Goal: Transaction & Acquisition: Download file/media

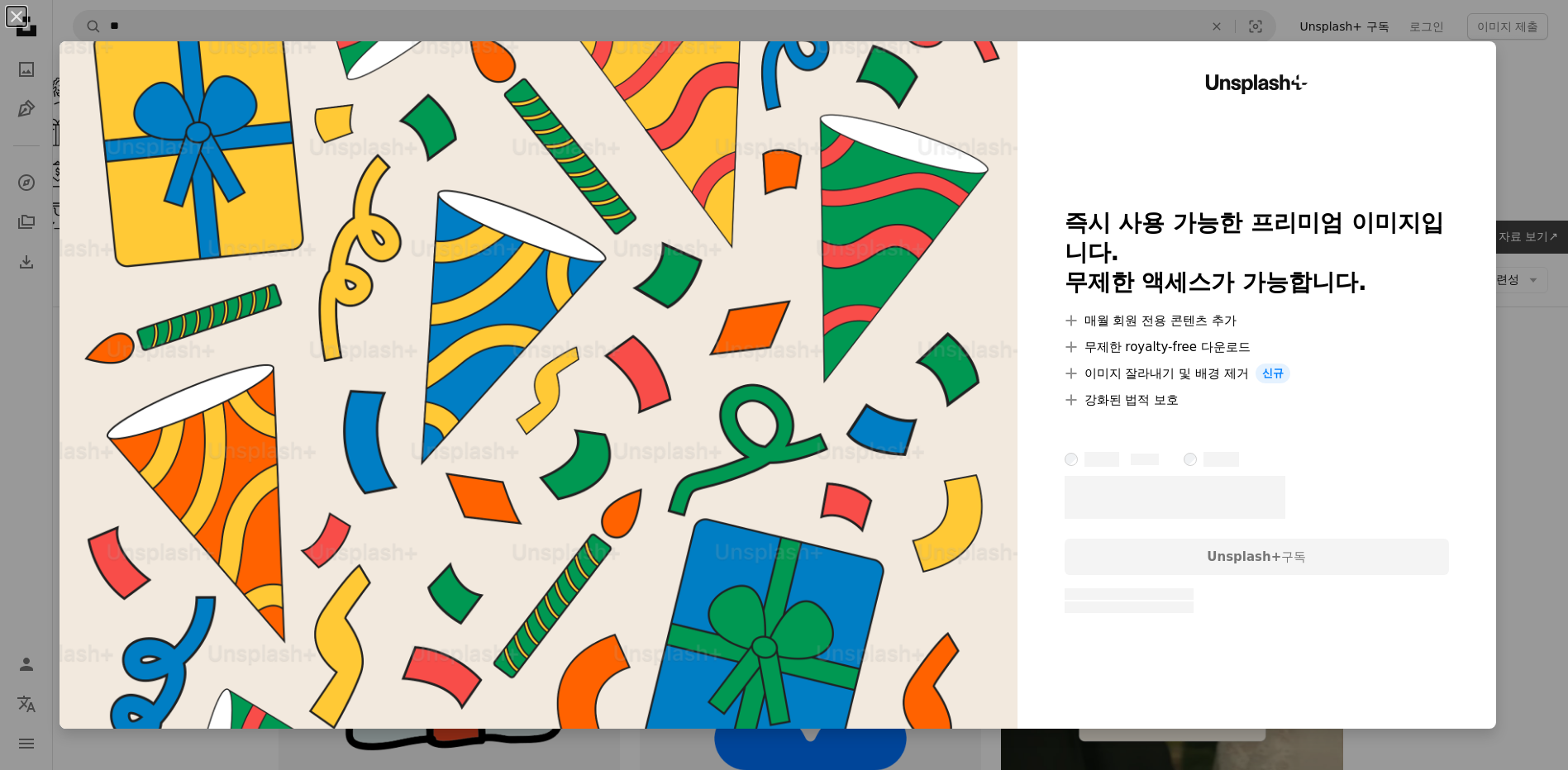
scroll to position [578, 0]
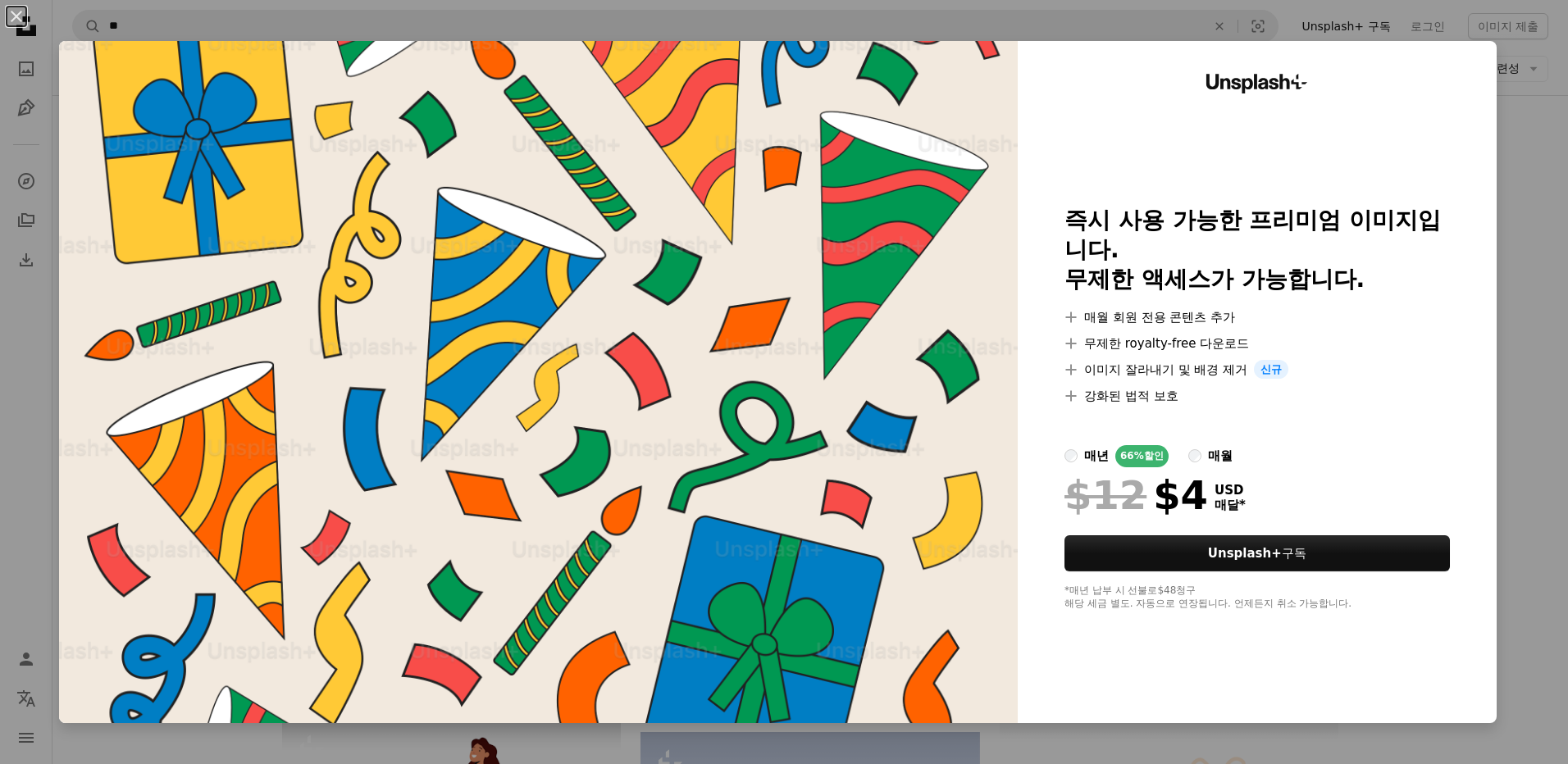
click at [1501, 222] on div "An X shape Unsplash+ 즉시 사용 가능한 프리미엄 이미지입니다. 무제한 액세스가 가능합니다. A plus sign 매월 회원 전…" at bounding box center [784, 382] width 1568 height 764
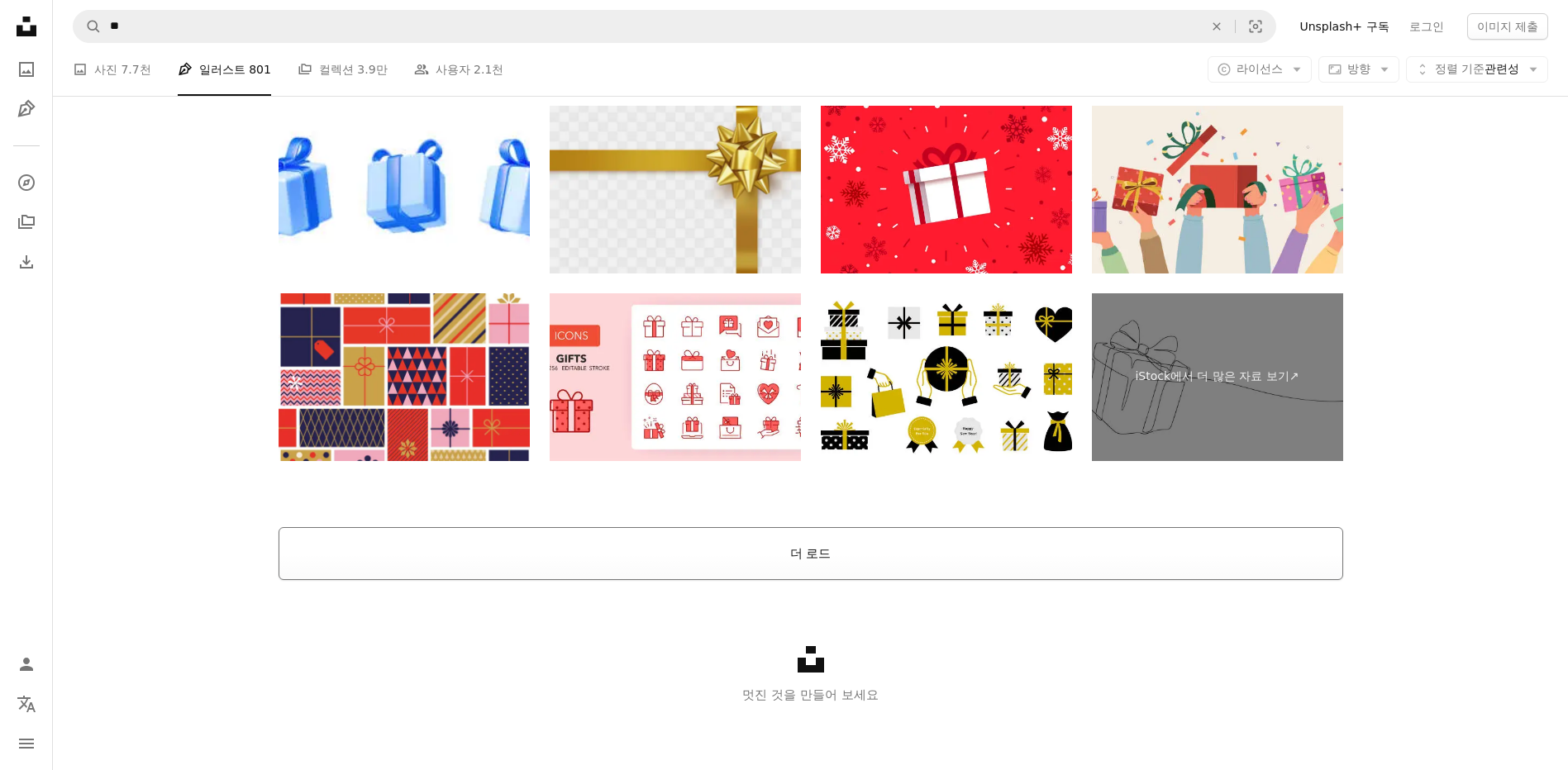
click at [828, 556] on button "더 로드" at bounding box center [811, 554] width 1065 height 53
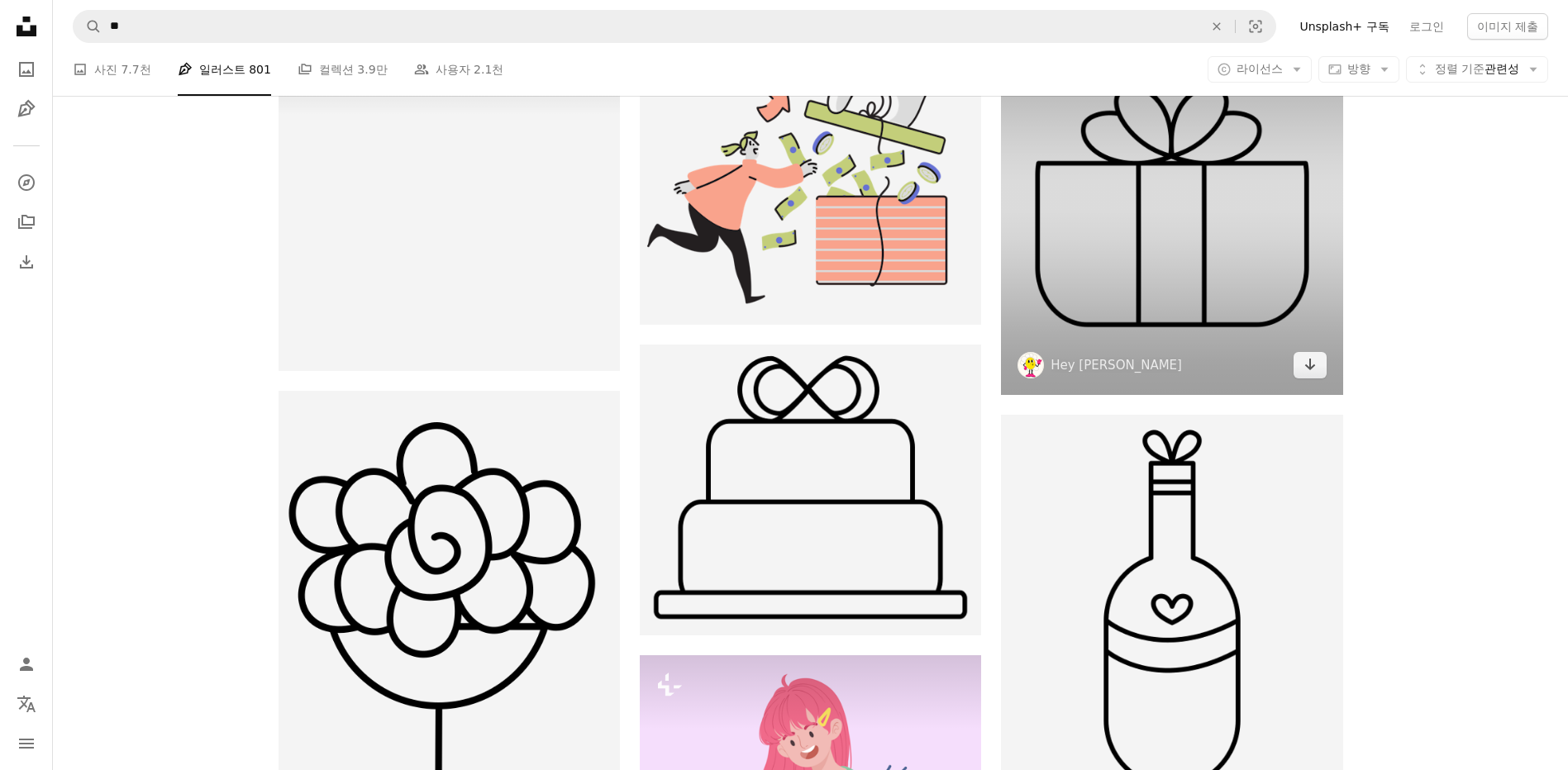
scroll to position [12860, 0]
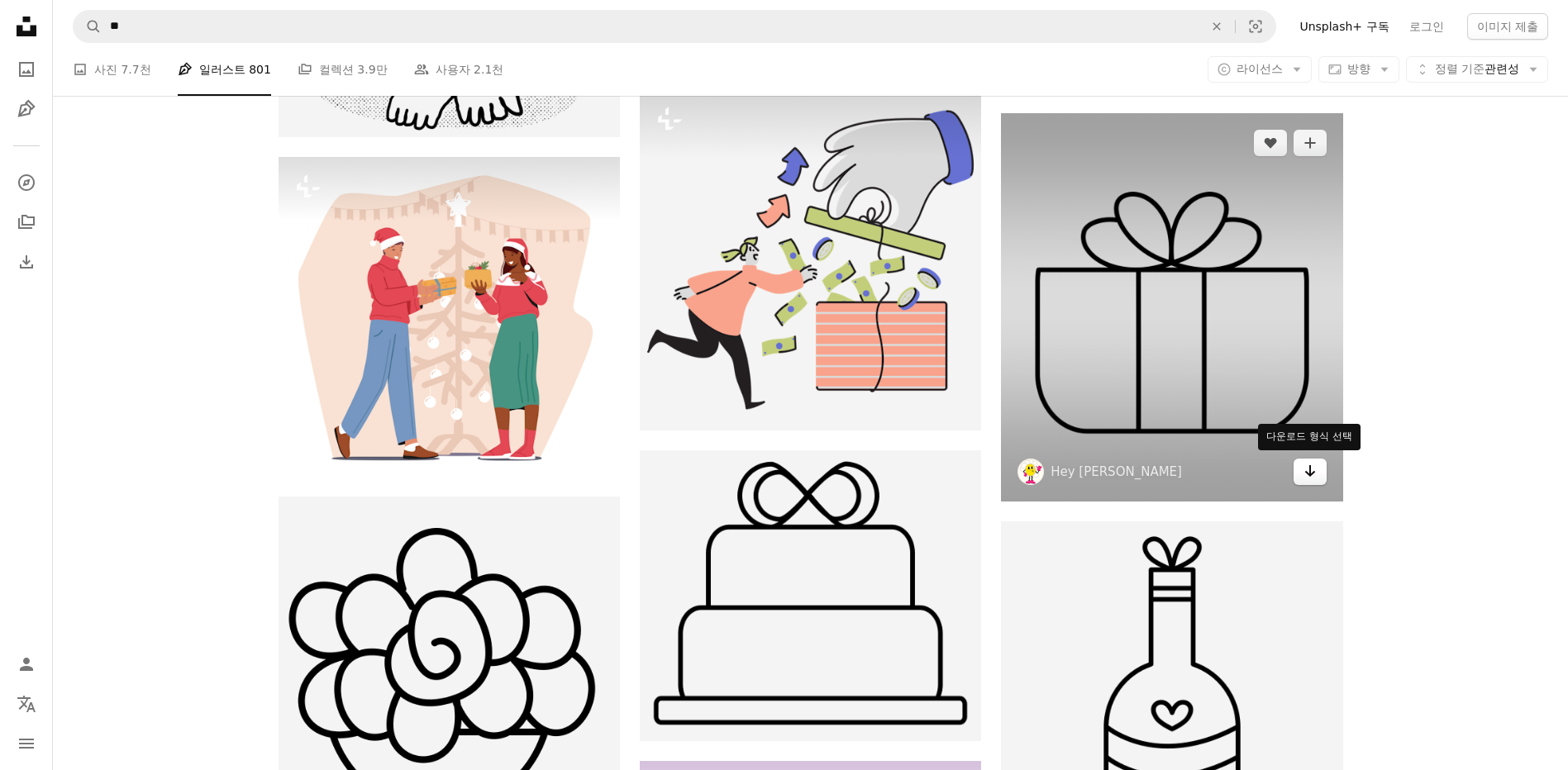
click at [1301, 470] on button "Arrow pointing down" at bounding box center [1310, 472] width 33 height 26
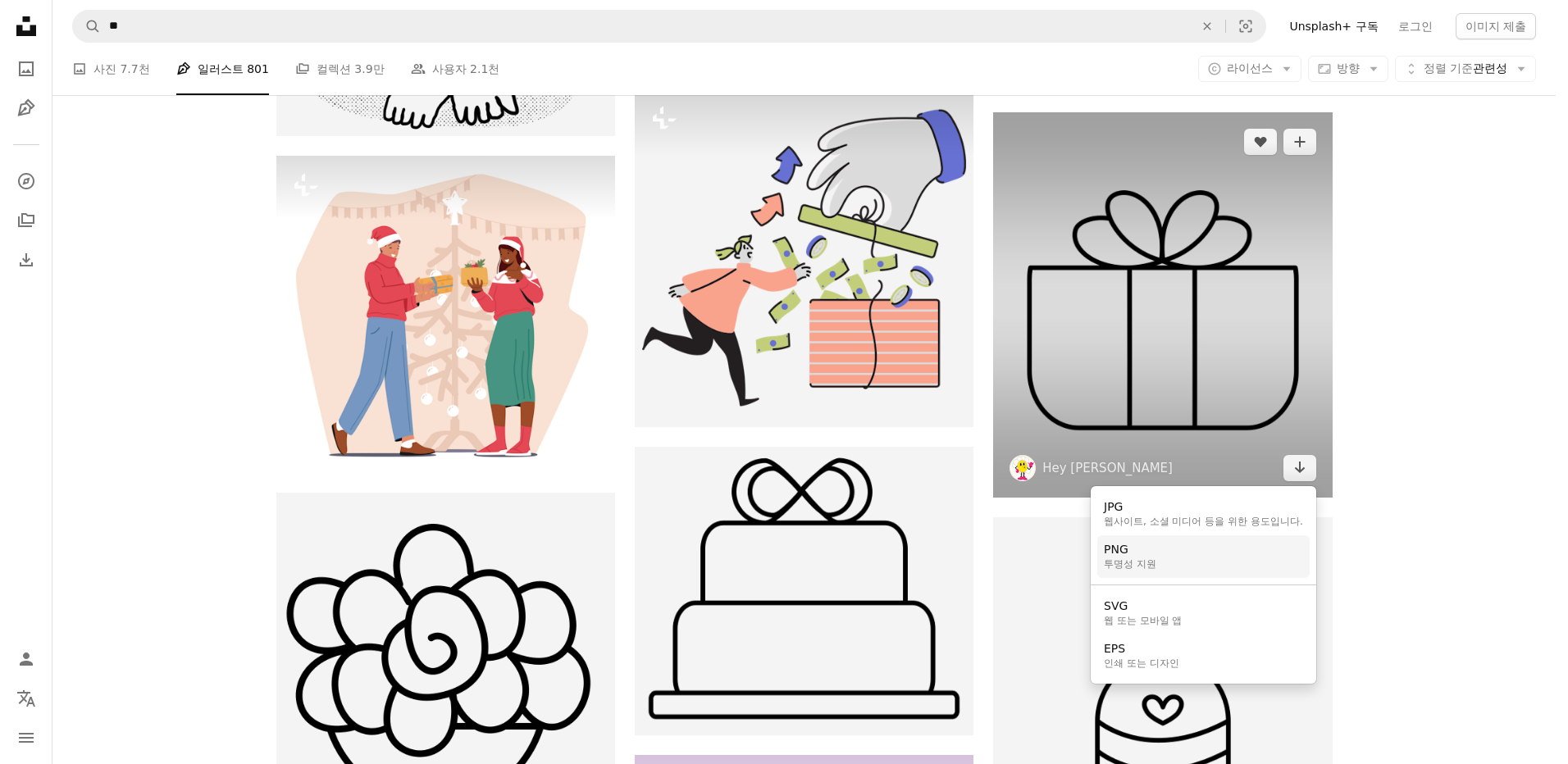
click at [1149, 564] on div "투명성 지원" at bounding box center [1129, 564] width 52 height 13
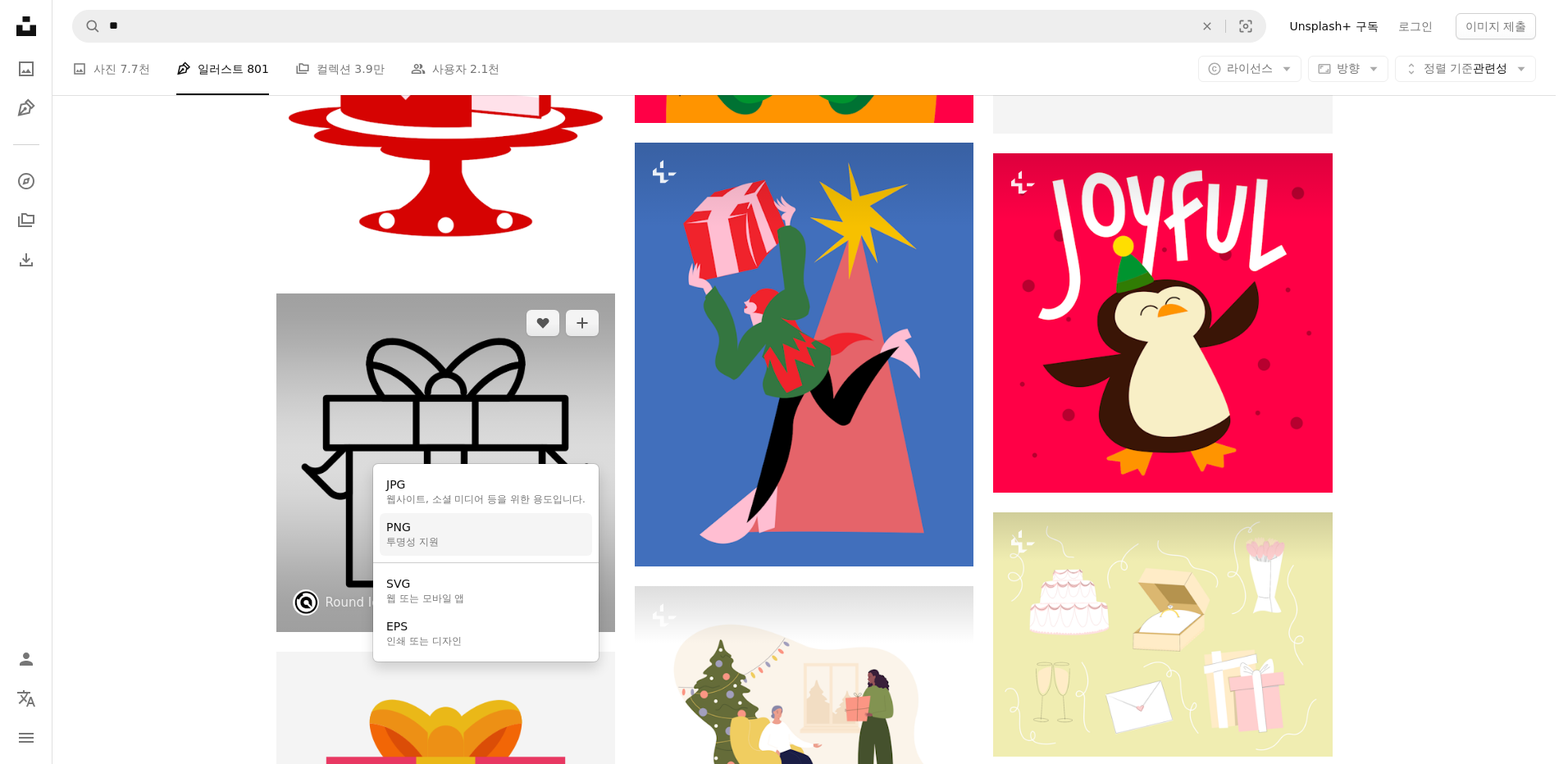
click at [447, 529] on link "PNG 투명성 지원" at bounding box center [486, 535] width 213 height 43
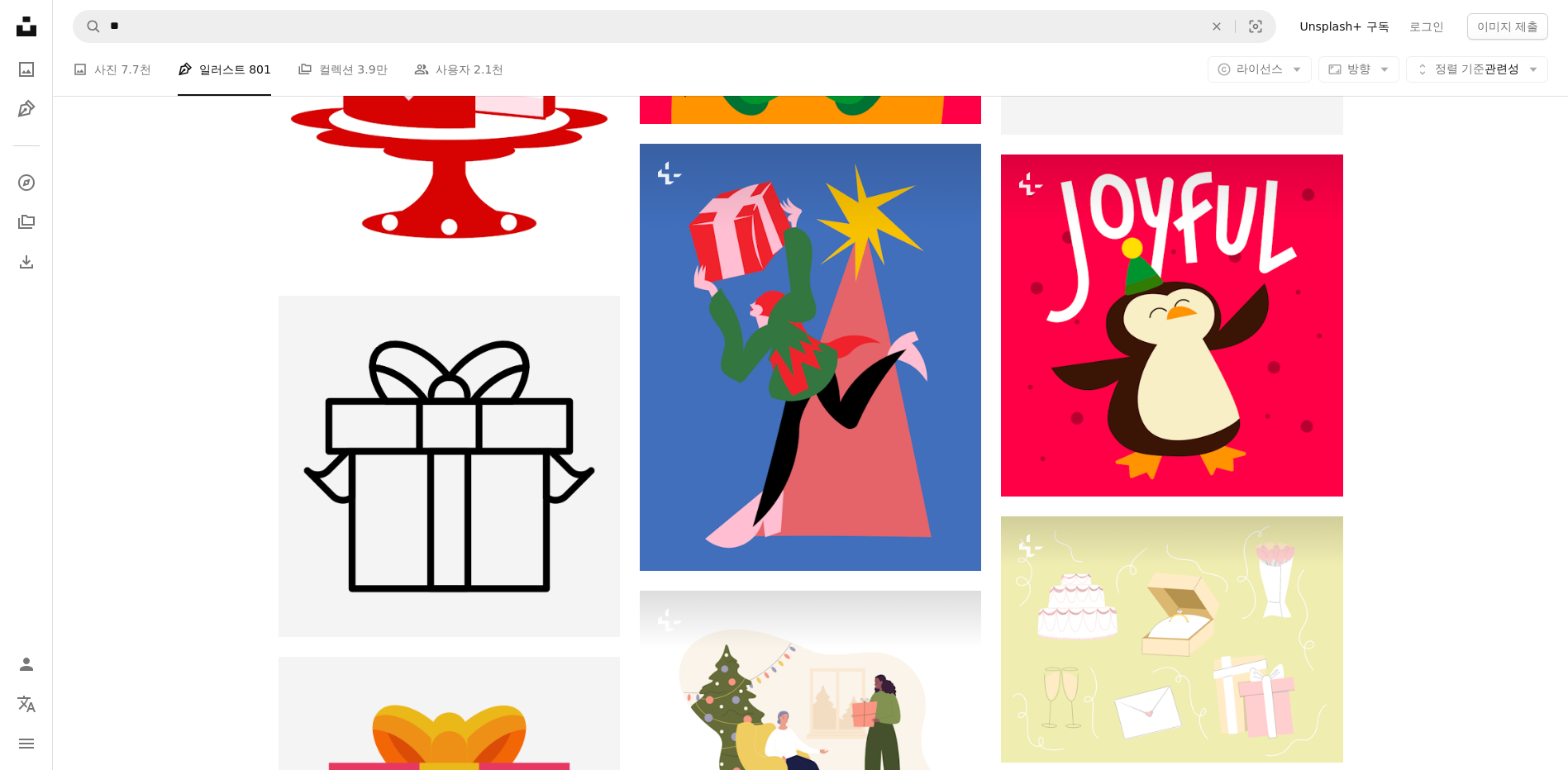
scroll to position [44263, 0]
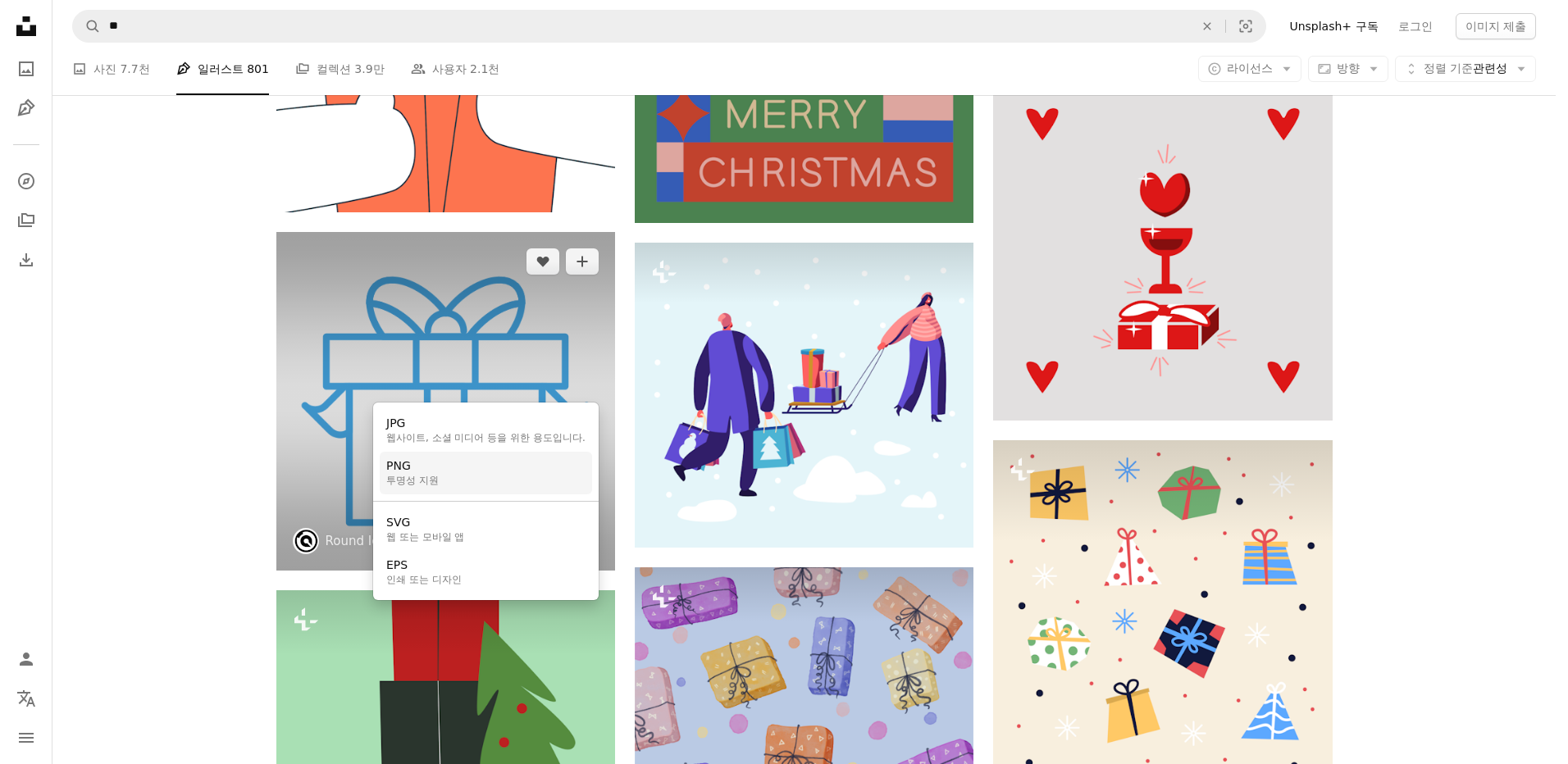
click at [437, 473] on div "PNG" at bounding box center [412, 467] width 52 height 17
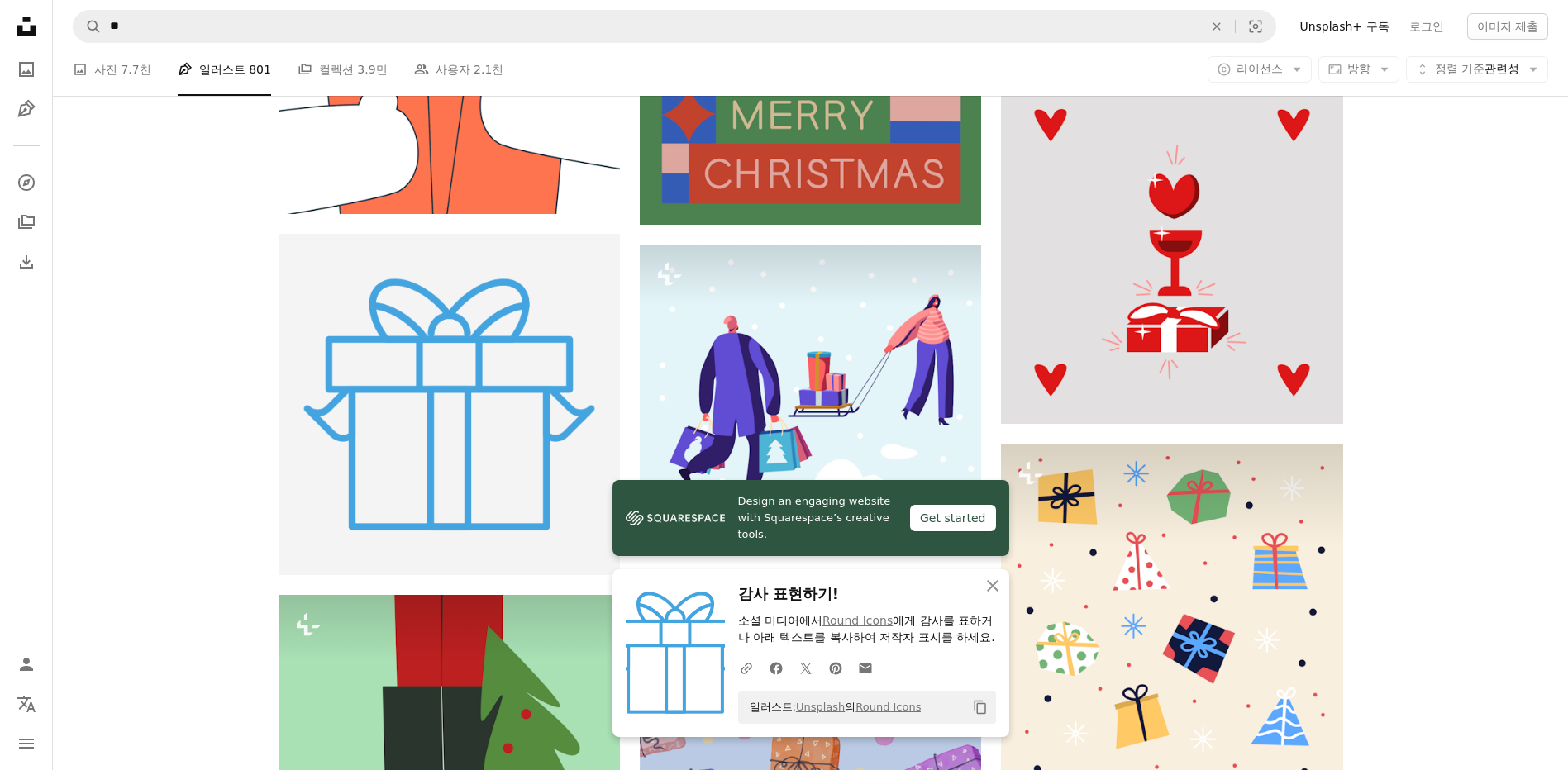
scroll to position [56990, 0]
